Goal: Check status: Check status

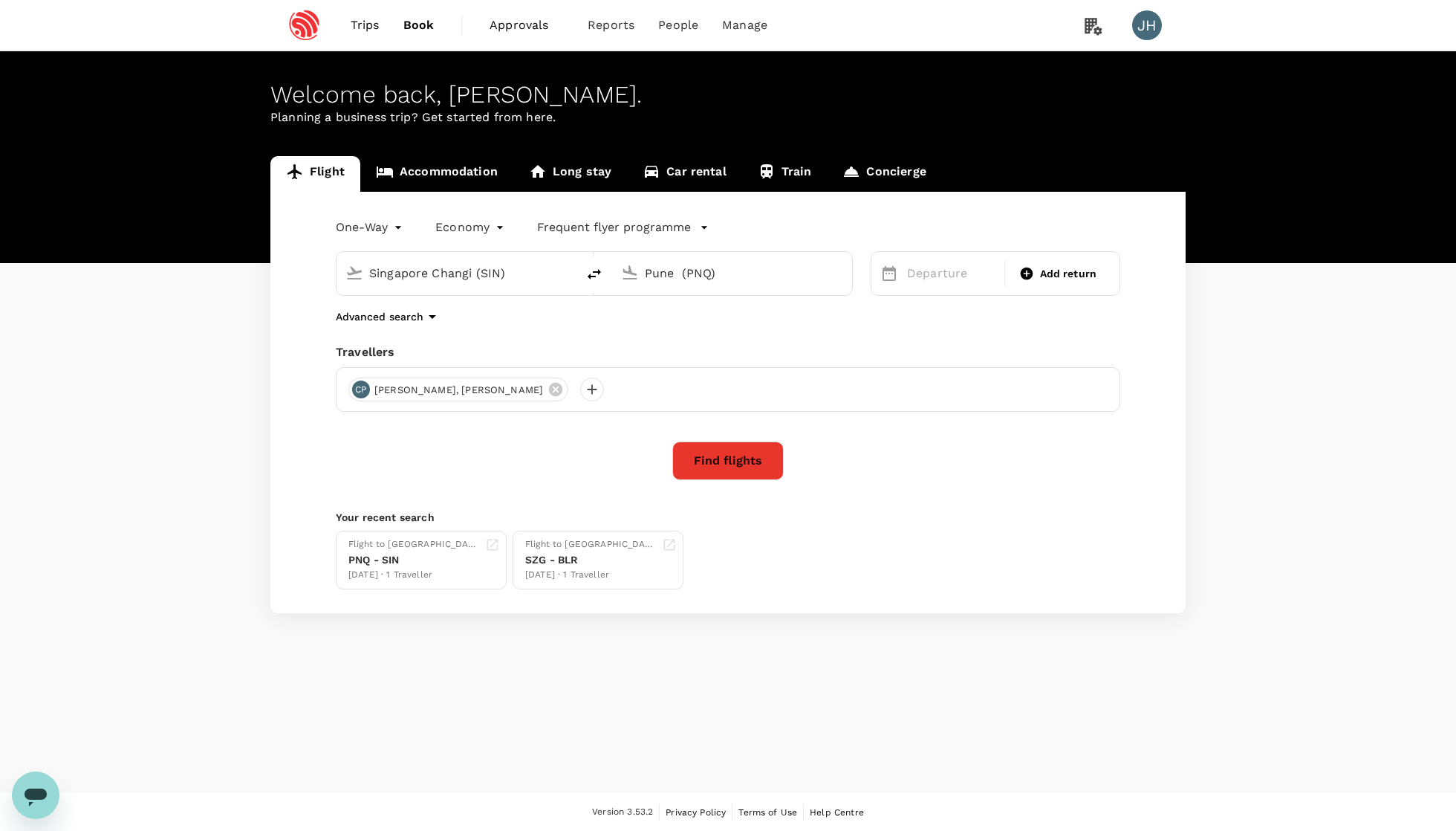
click at [391, 27] on link "Book" at bounding box center [419, 25] width 55 height 50
click at [353, 23] on span "Trips" at bounding box center [365, 25] width 29 height 18
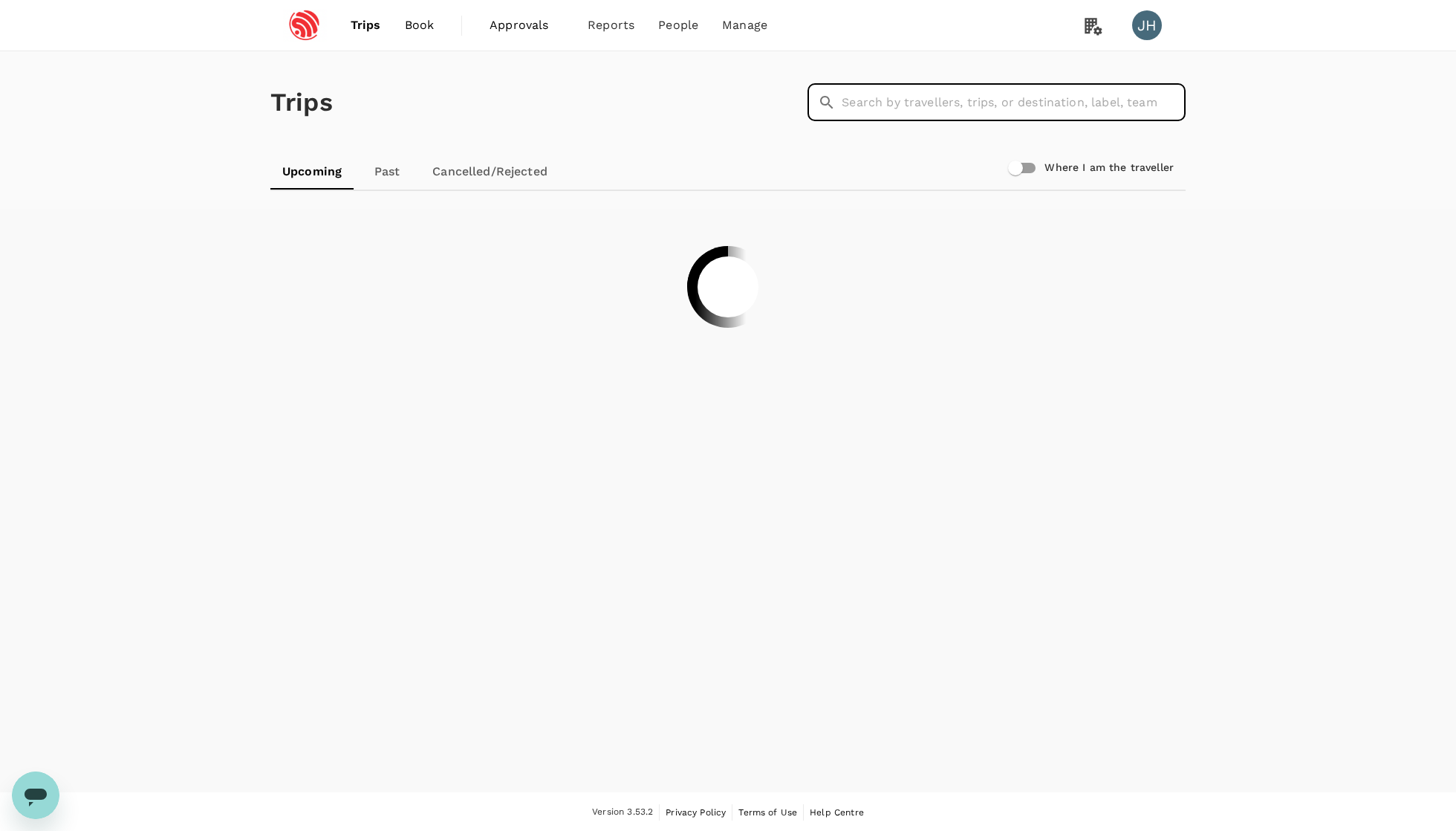
click at [973, 109] on input "text" at bounding box center [1014, 102] width 344 height 37
click at [868, 104] on input "tianjing" at bounding box center [1014, 102] width 344 height 37
click at [1021, 91] on input "tianjing" at bounding box center [1014, 102] width 344 height 37
drag, startPoint x: 910, startPoint y: 99, endPoint x: 874, endPoint y: 106, distance: 36.7
click at [874, 106] on input "[PERSON_NAME]" at bounding box center [1014, 102] width 344 height 37
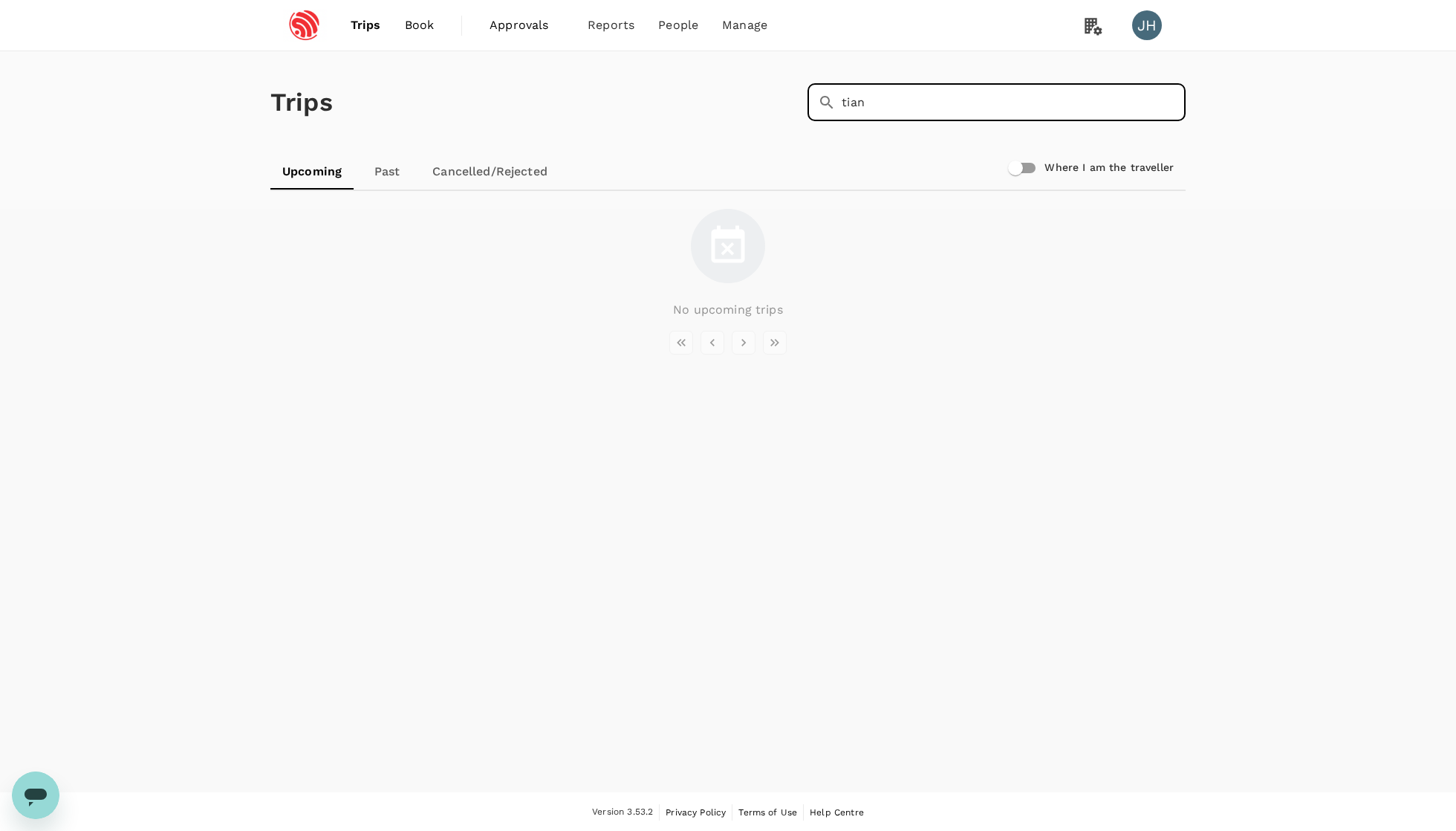
type input "tian"
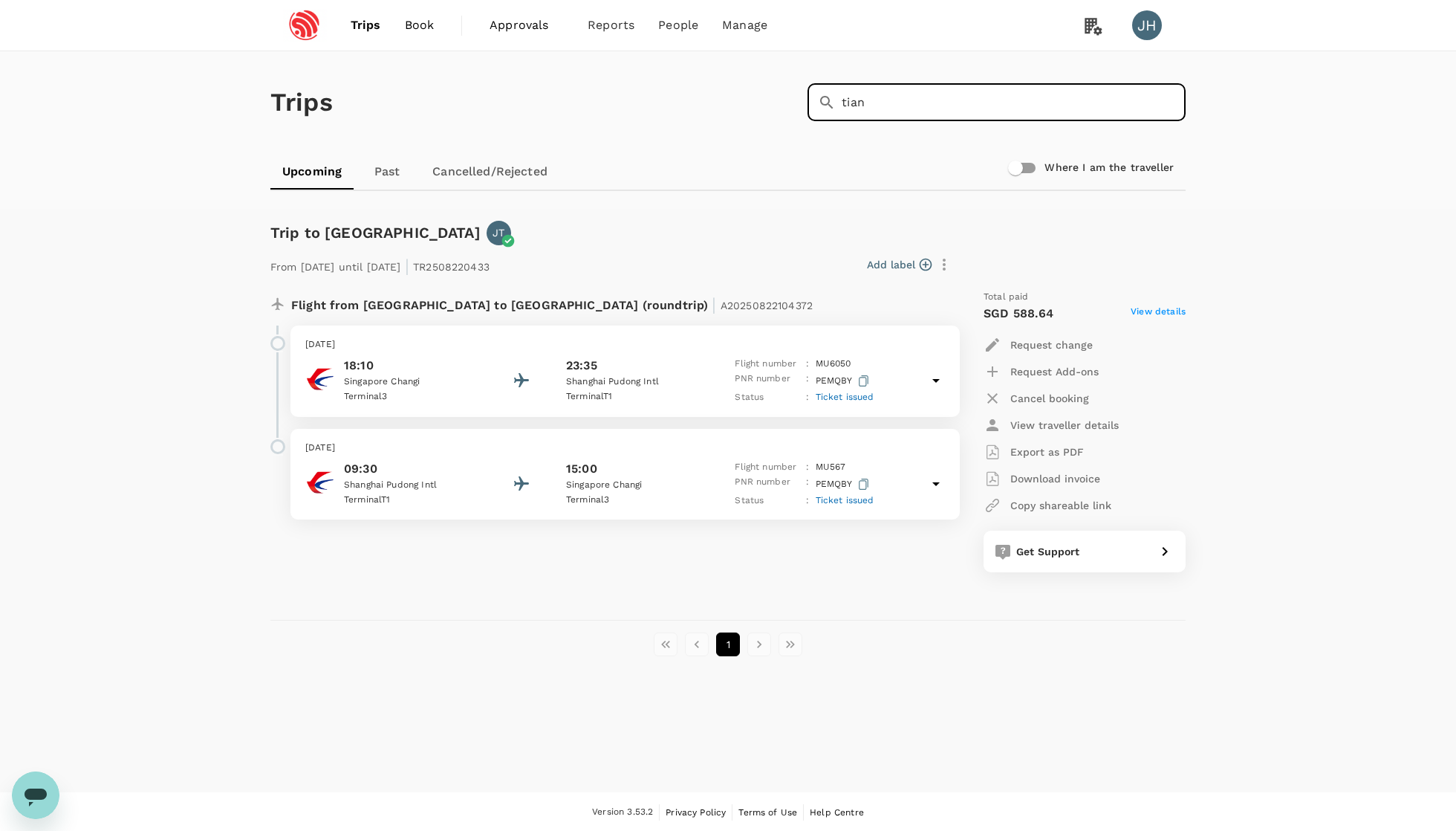
drag, startPoint x: 970, startPoint y: 99, endPoint x: 782, endPoint y: 96, distance: 188.0
click at [782, 96] on div "Trips ​ tian ​" at bounding box center [725, 99] width 921 height 109
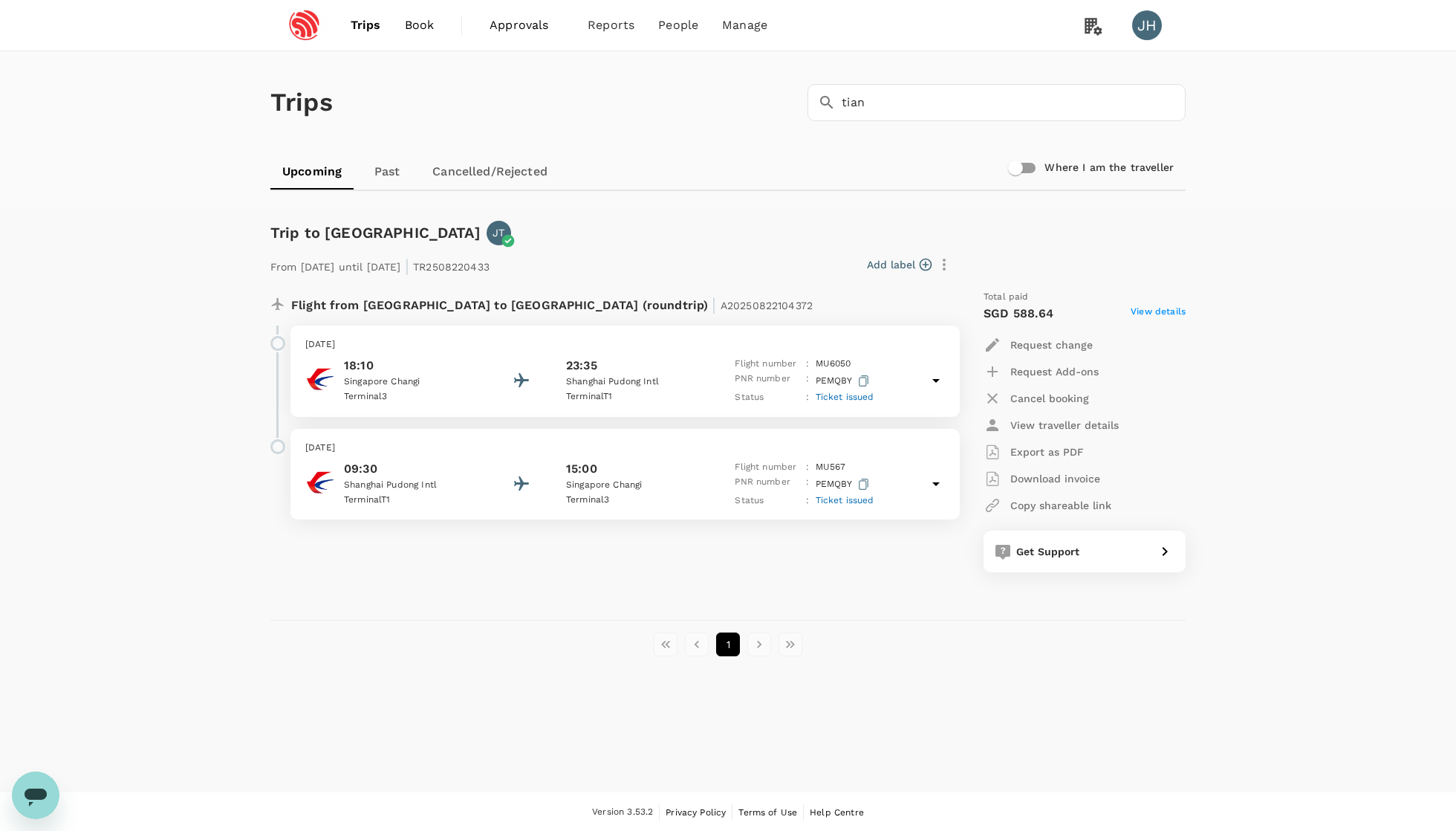
click at [370, 26] on span "Trips" at bounding box center [366, 25] width 30 height 18
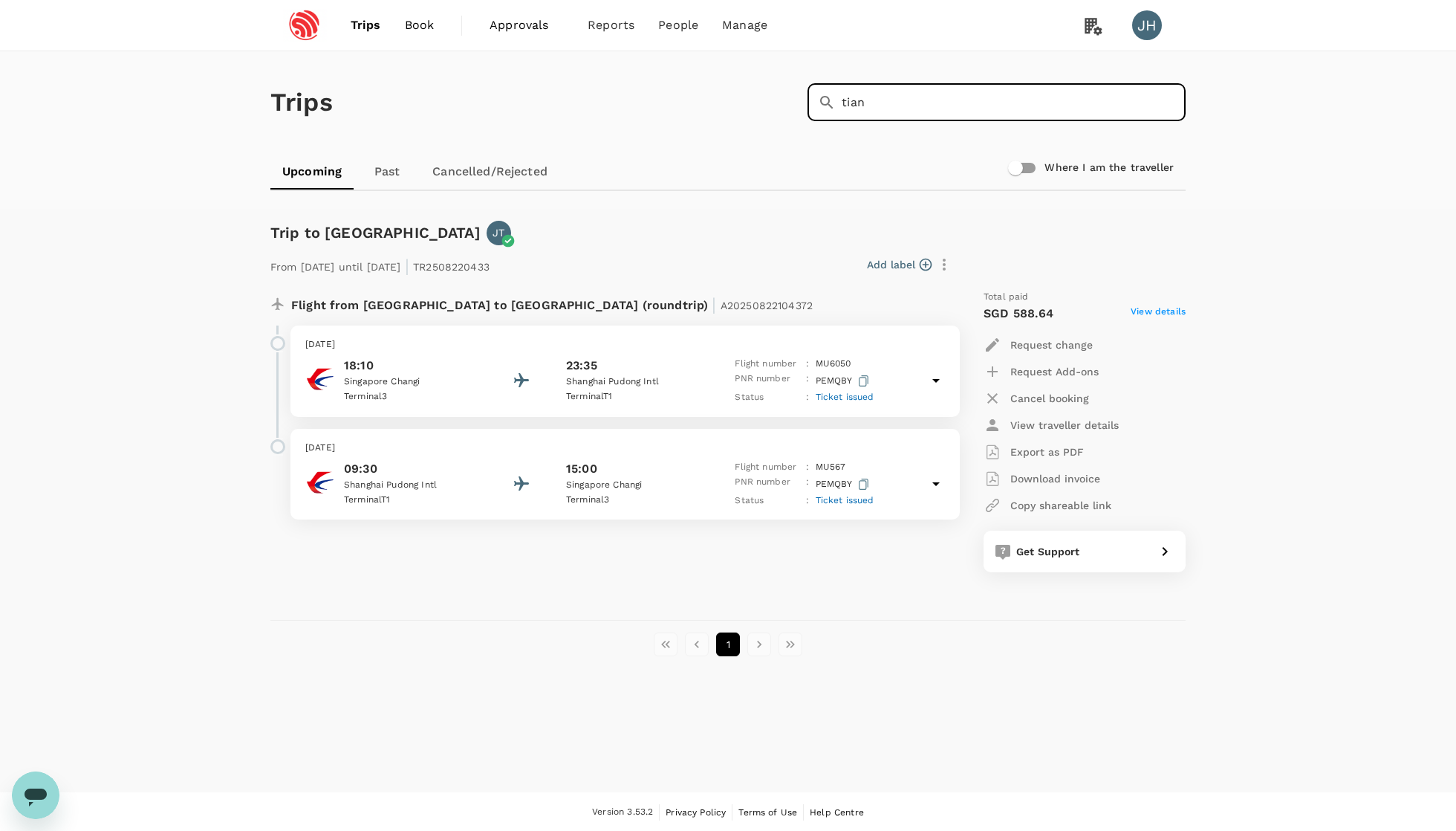
drag, startPoint x: 978, startPoint y: 105, endPoint x: 654, endPoint y: 108, distance: 324.0
click at [659, 107] on div "Trips ​ tian ​" at bounding box center [725, 99] width 921 height 109
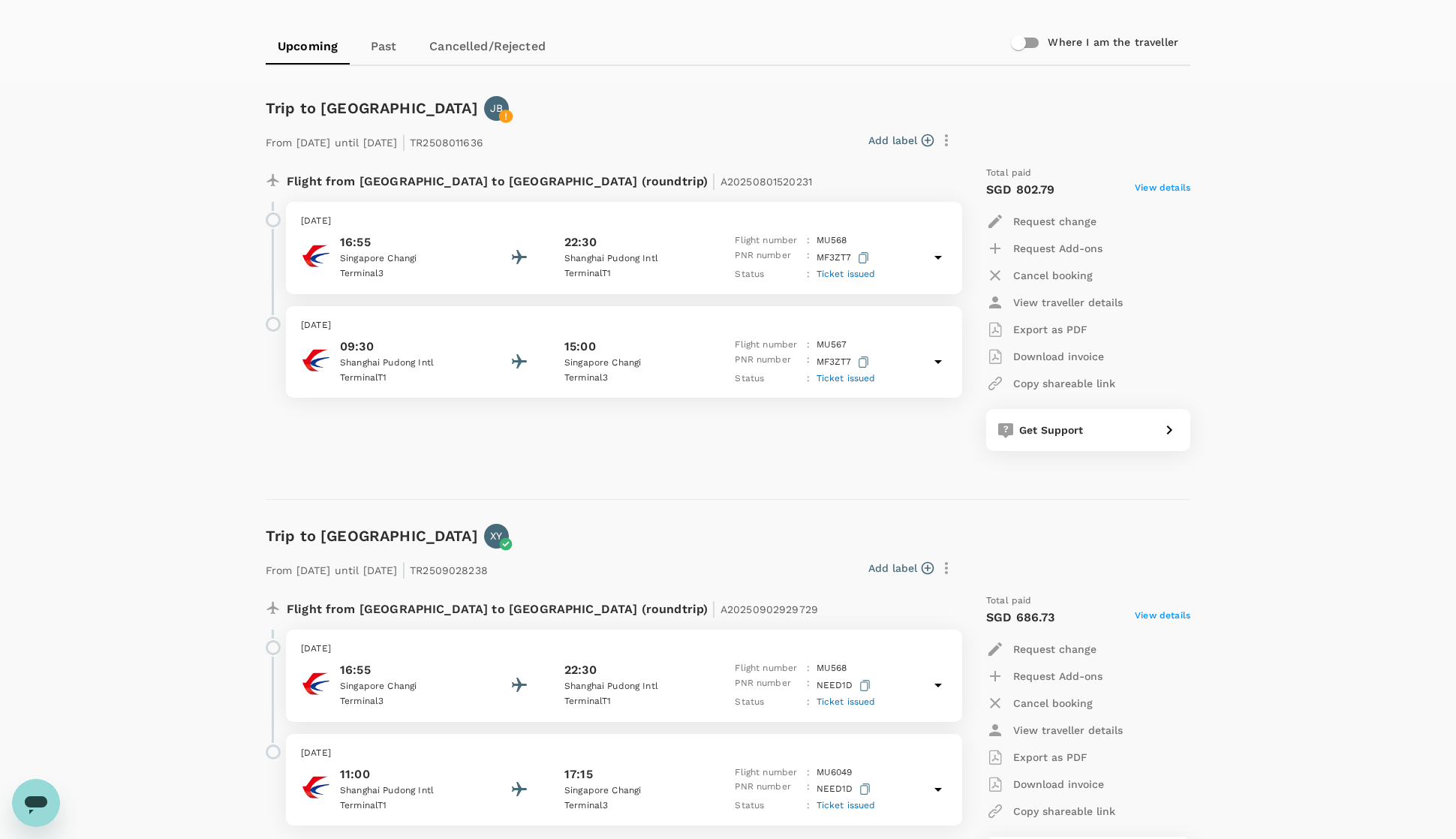
scroll to position [278, 0]
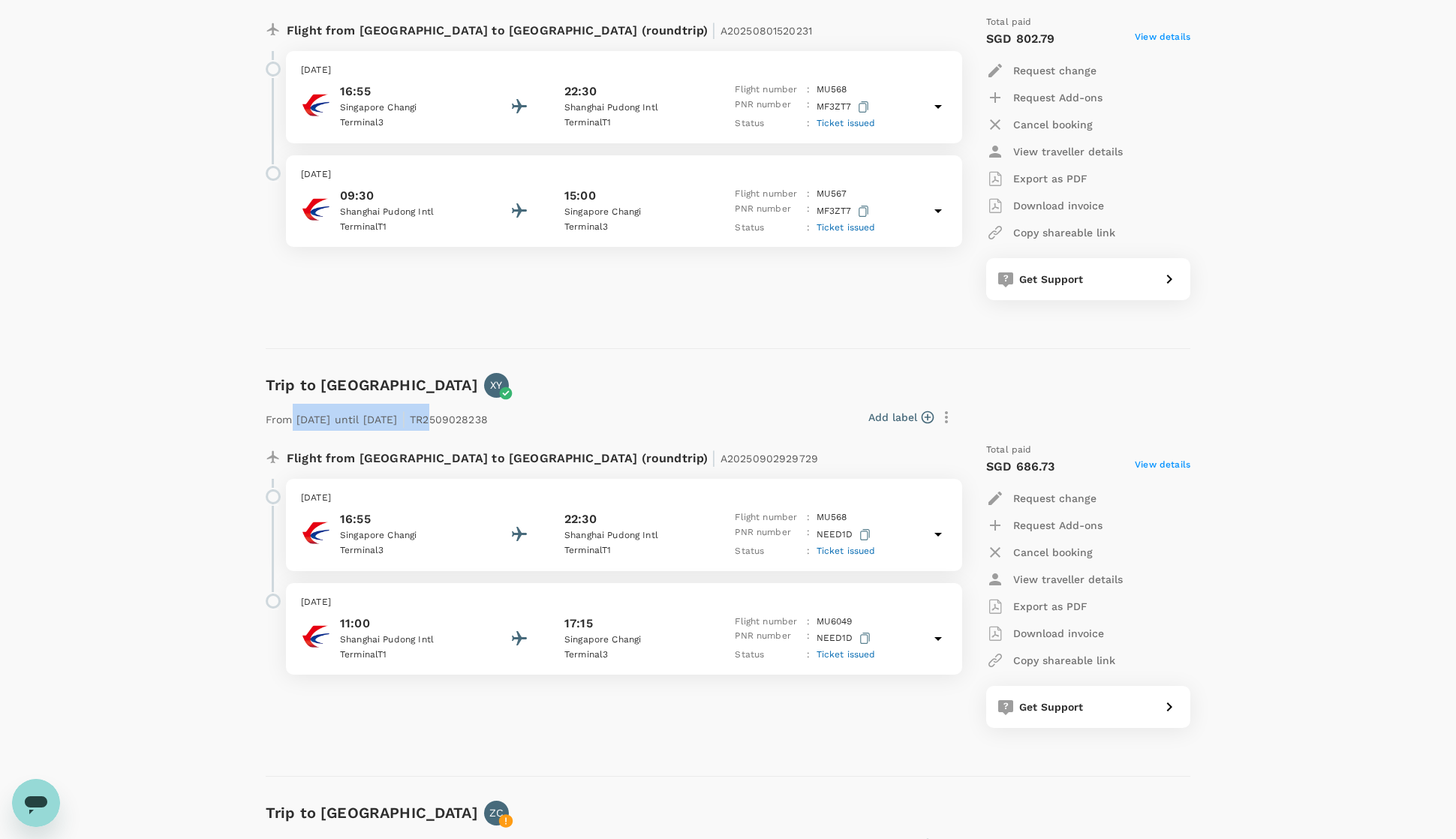
drag, startPoint x: 294, startPoint y: 434, endPoint x: 487, endPoint y: 426, distance: 193.2
click at [487, 426] on p "From [DATE] until [DATE] | TR2509028238" at bounding box center [376, 417] width 222 height 27
click at [488, 409] on div "From [DATE] until [DATE] | TR2509028238" at bounding box center [373, 414] width 228 height 33
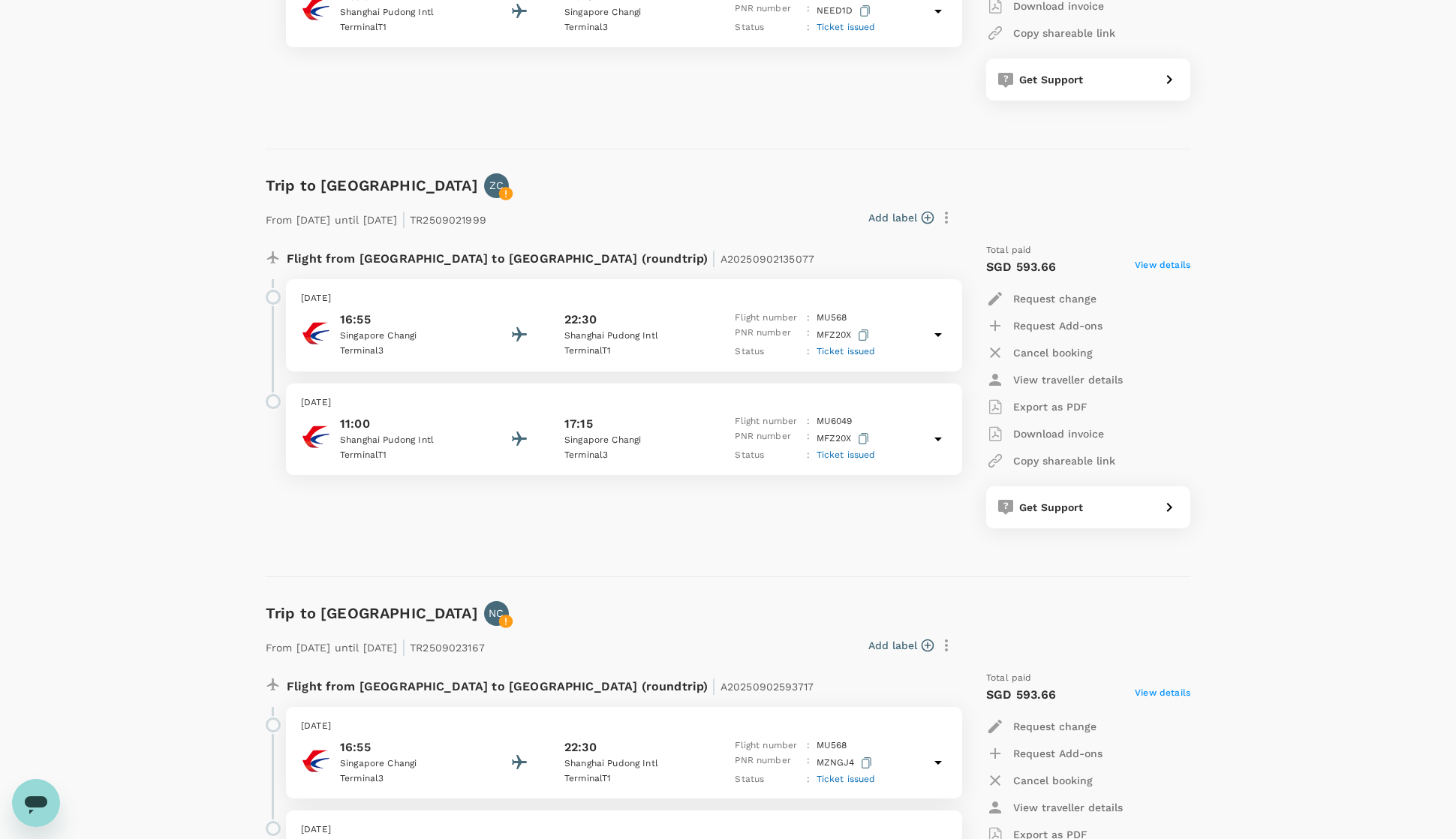
scroll to position [941, 0]
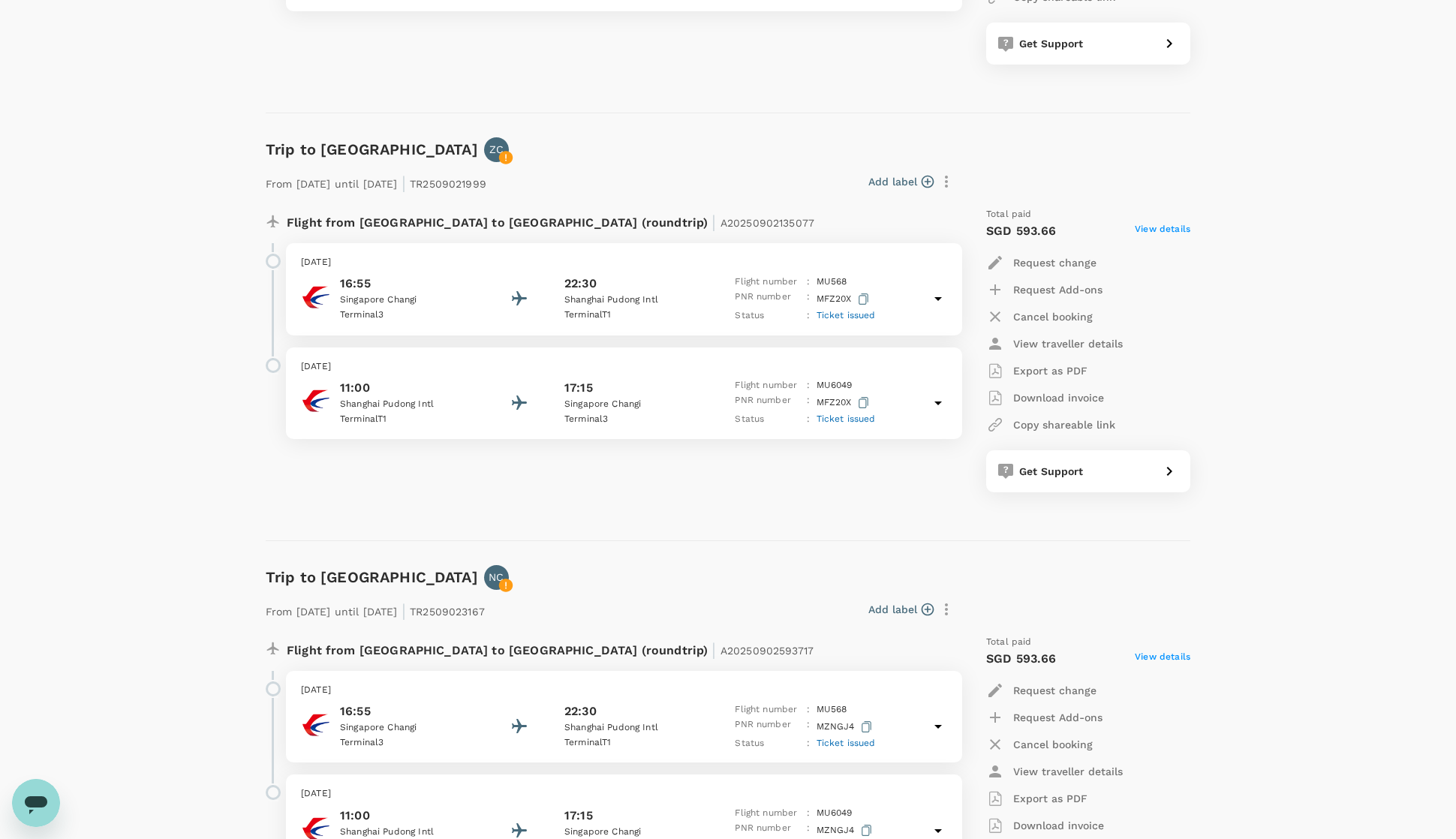
drag, startPoint x: 298, startPoint y: 639, endPoint x: 456, endPoint y: 635, distance: 158.1
click at [456, 623] on p "From [DATE] until [DATE] | TR2509023167" at bounding box center [375, 609] width 219 height 27
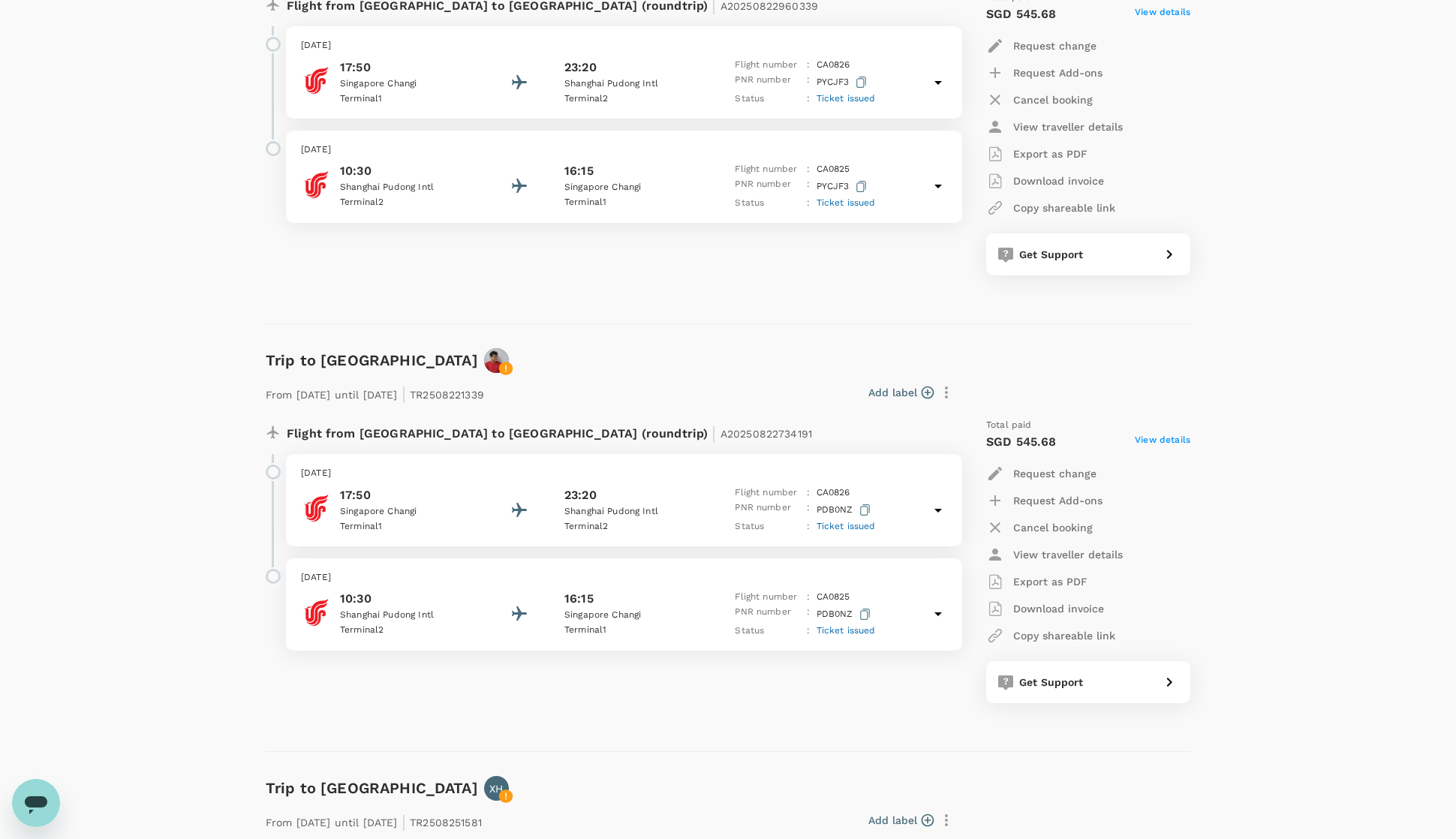
scroll to position [3301, 0]
